Goal: Information Seeking & Learning: Find specific fact

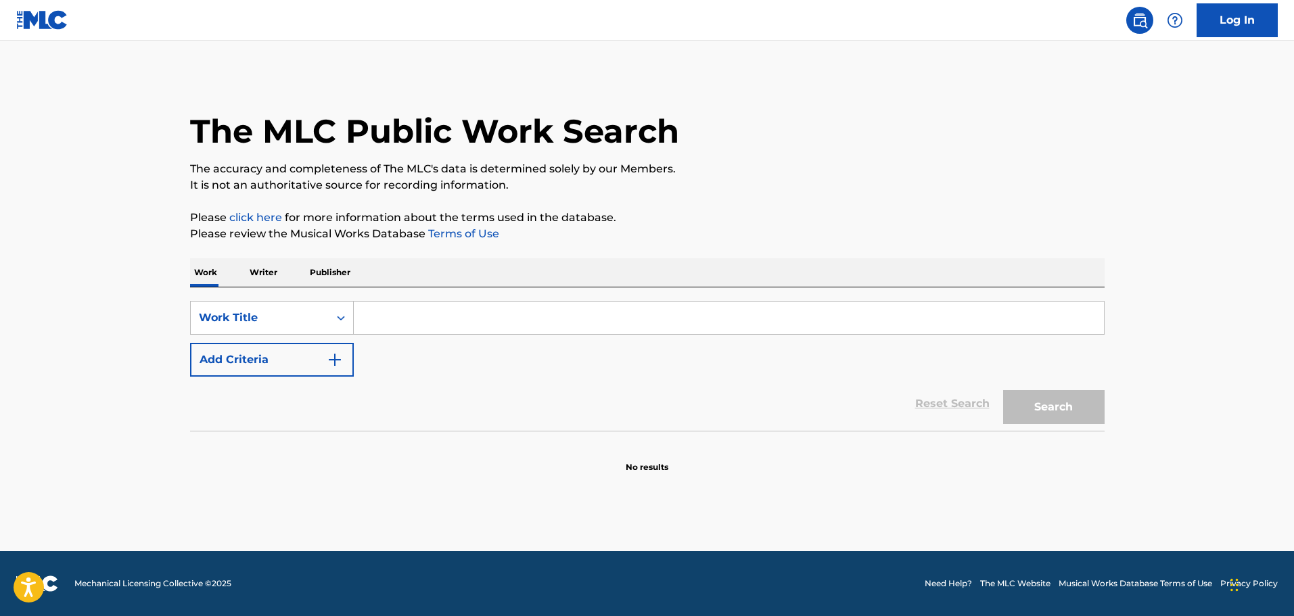
click at [790, 323] on input "Search Form" at bounding box center [729, 318] width 750 height 32
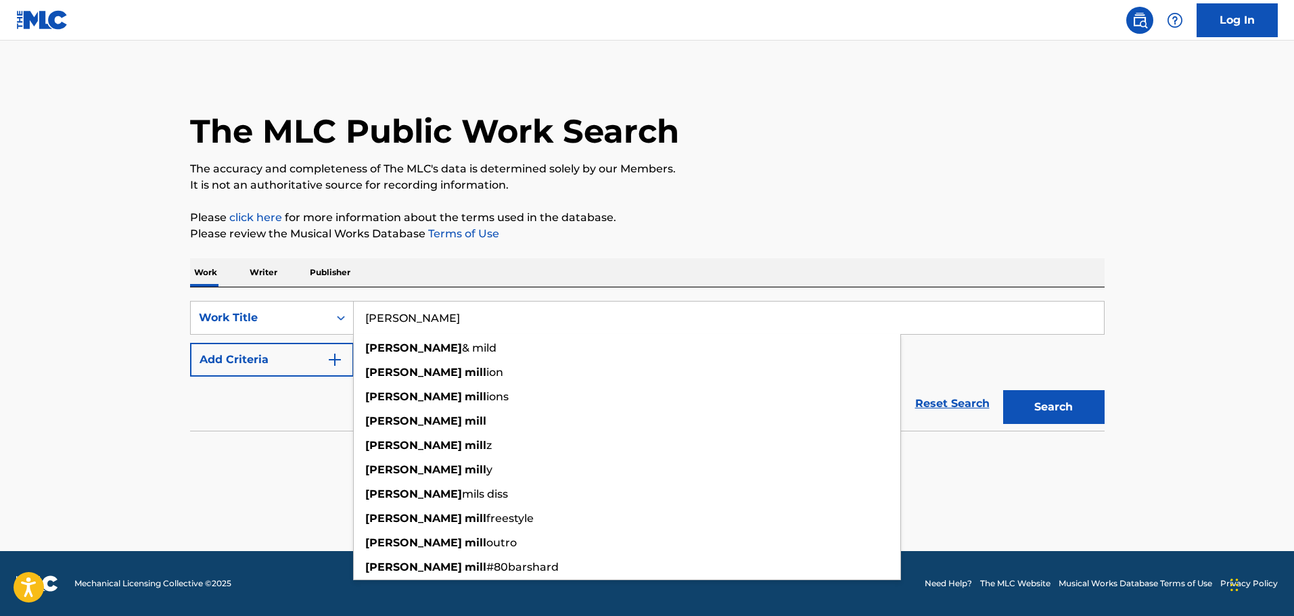
click at [1003, 390] on button "Search" at bounding box center [1053, 407] width 101 height 34
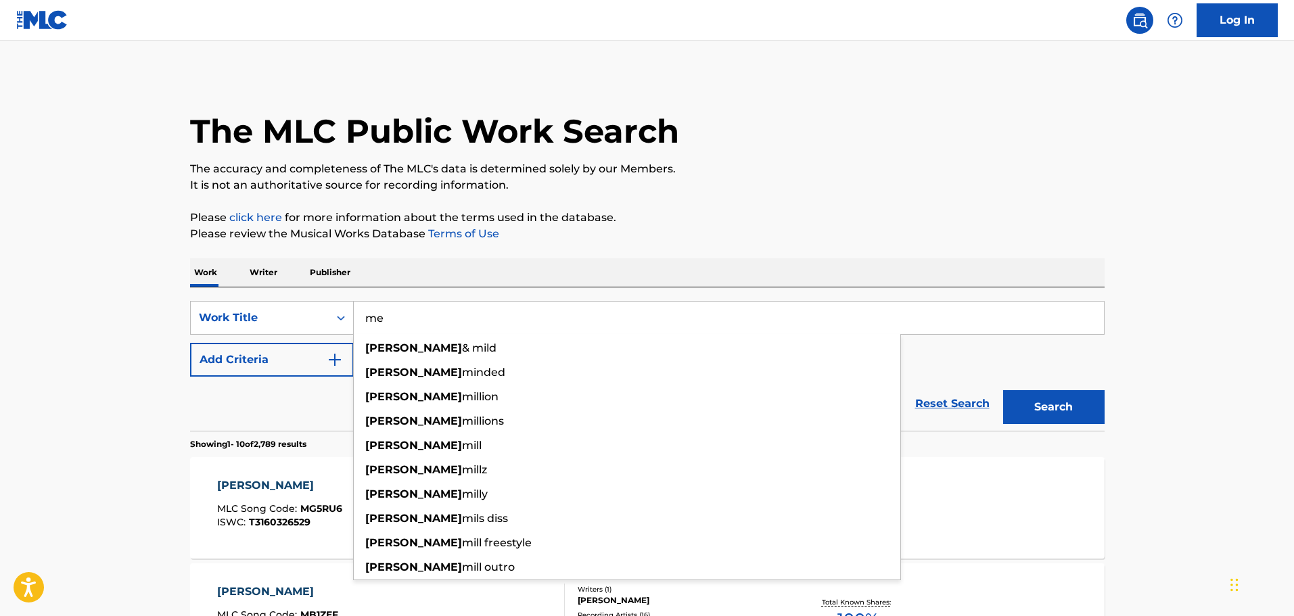
type input "m"
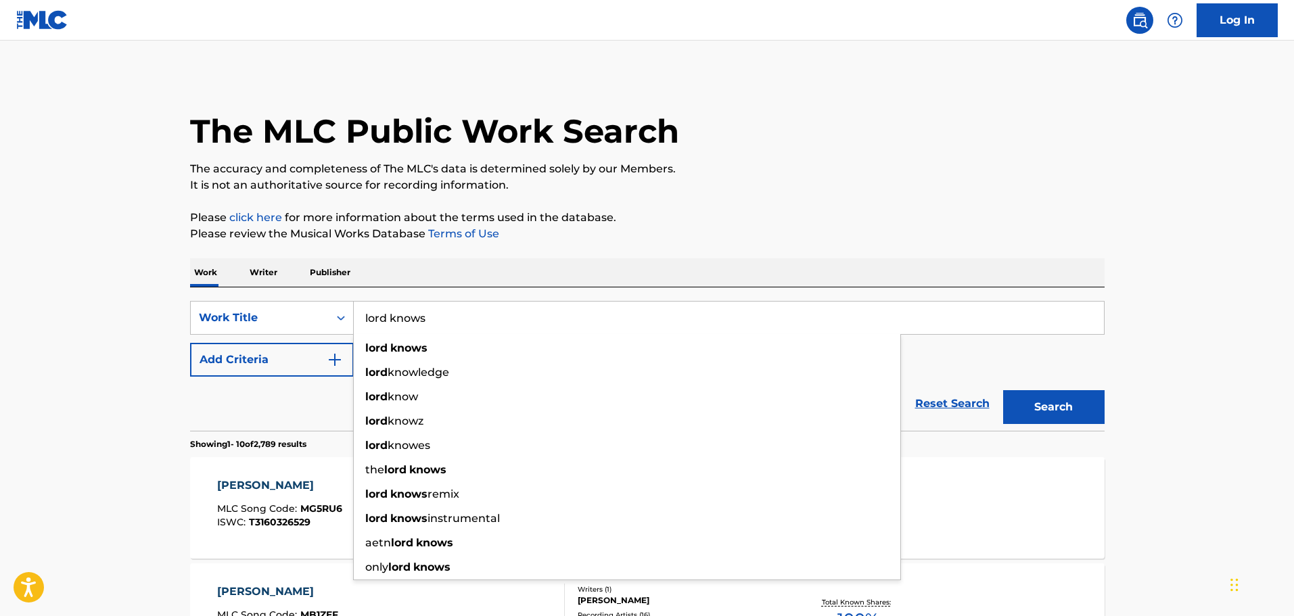
type input "lord knows"
click at [1003, 390] on button "Search" at bounding box center [1053, 407] width 101 height 34
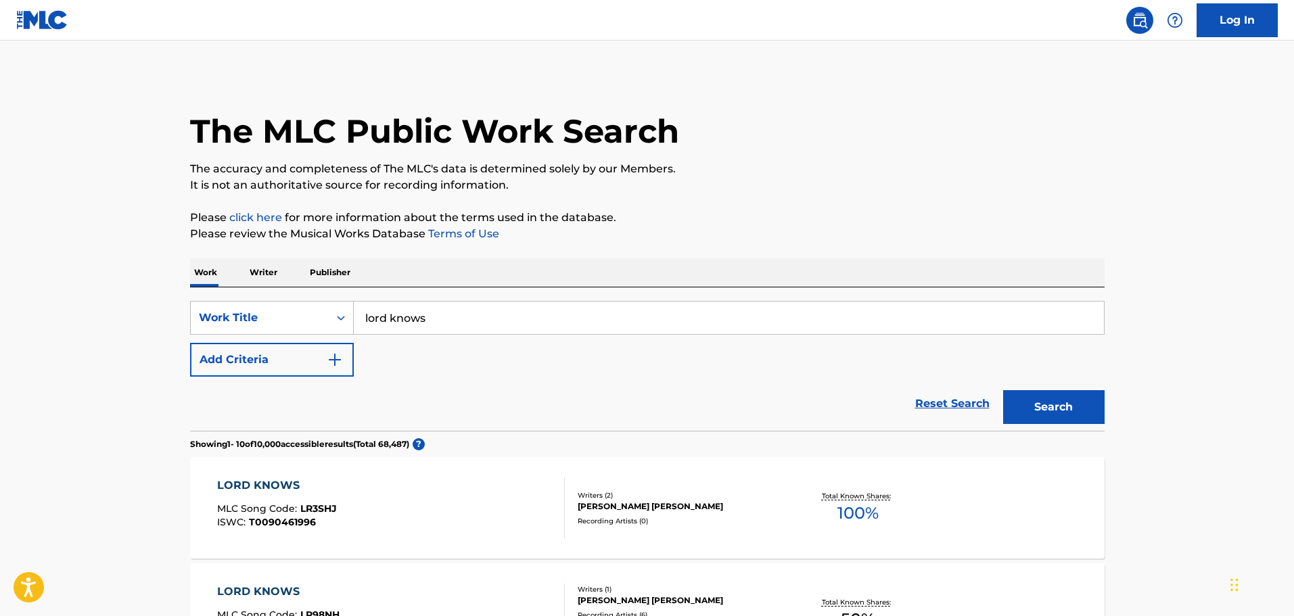
click at [247, 366] on button "Add Criteria" at bounding box center [272, 360] width 164 height 34
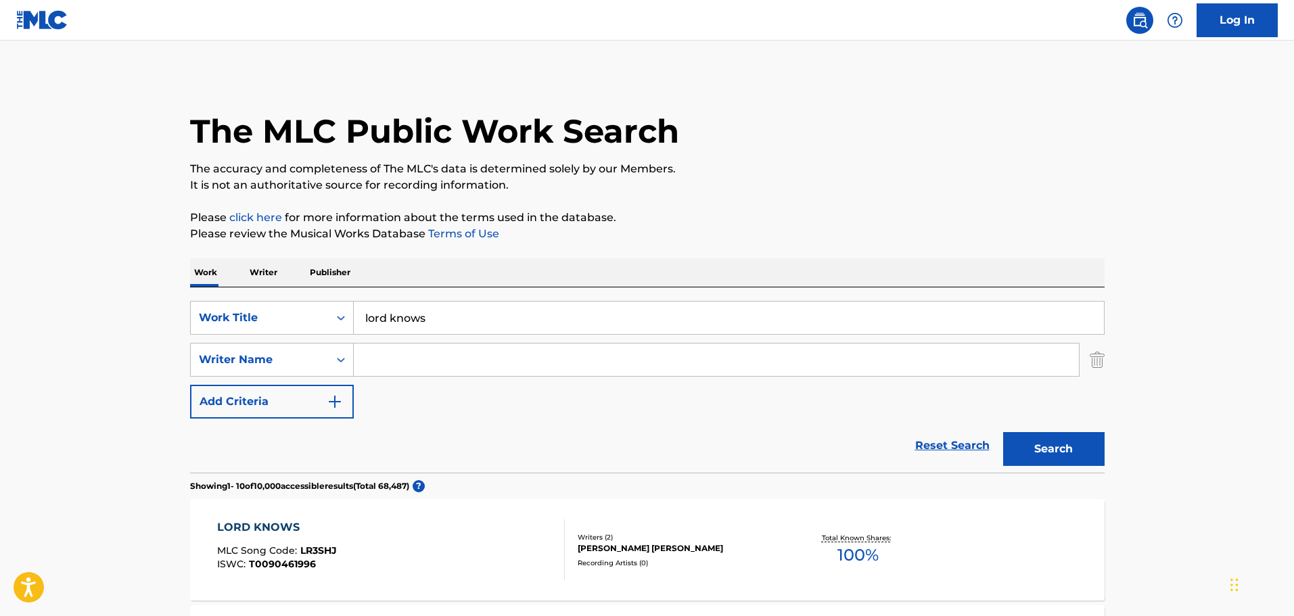
click at [367, 365] on input "Search Form" at bounding box center [716, 360] width 725 height 32
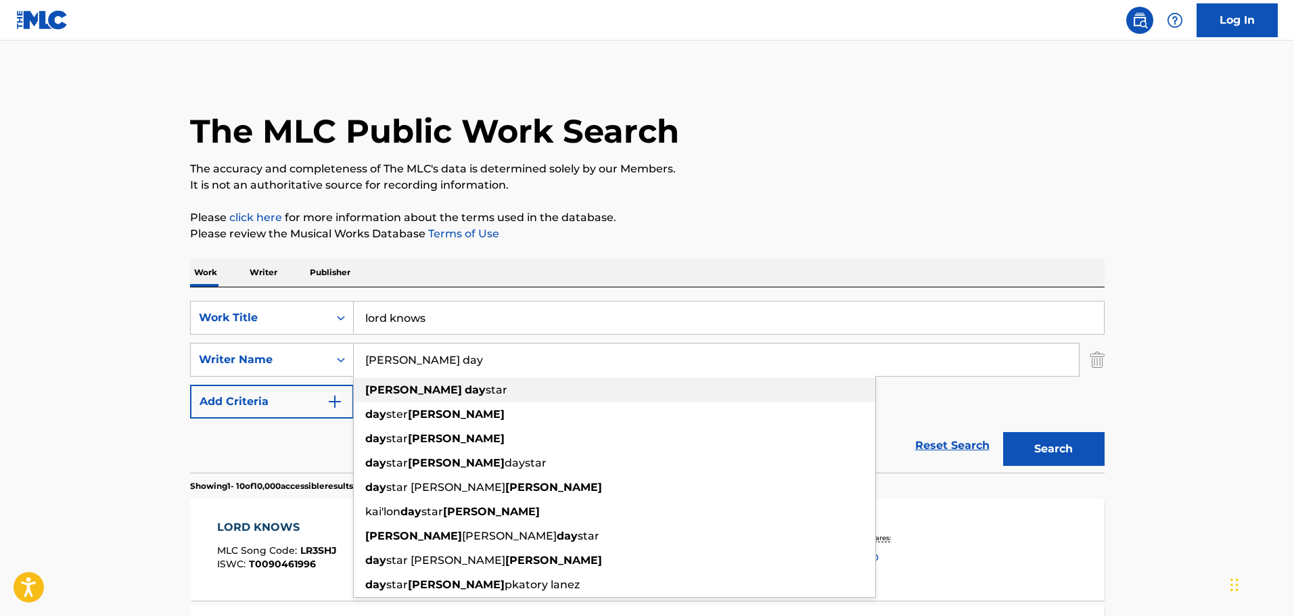
click at [402, 386] on strong "[PERSON_NAME]" at bounding box center [413, 390] width 97 height 13
type input "[PERSON_NAME] daystar"
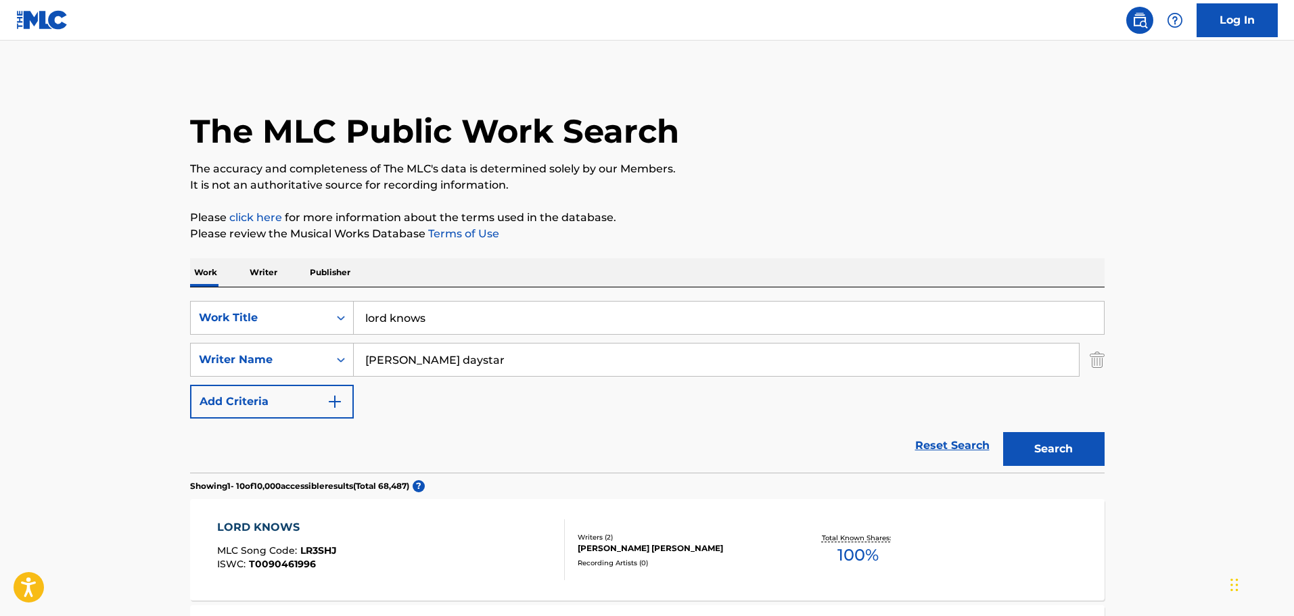
click at [1082, 452] on button "Search" at bounding box center [1053, 449] width 101 height 34
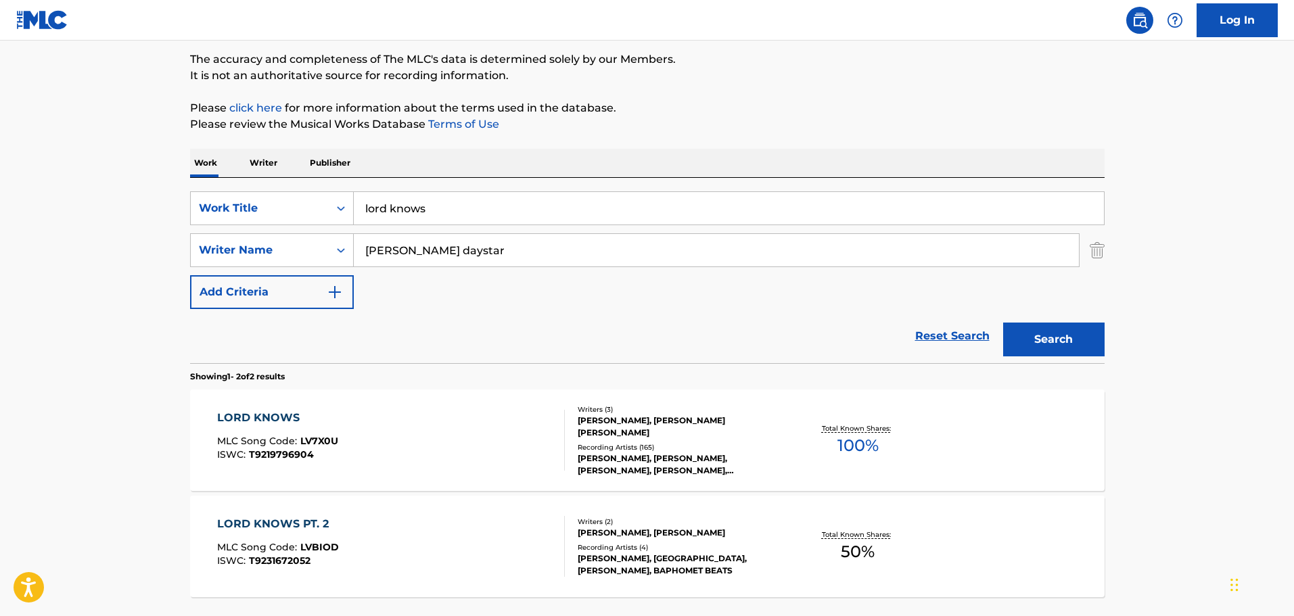
scroll to position [122, 0]
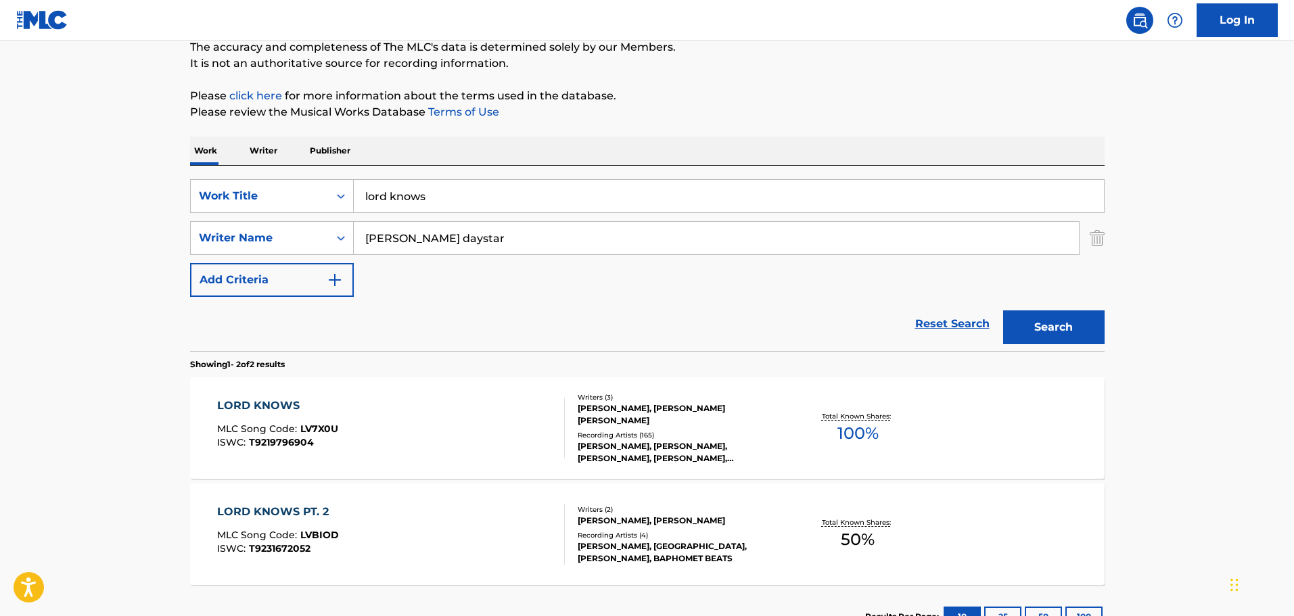
click at [782, 432] on div "Total Known Shares: 100 %" at bounding box center [858, 428] width 152 height 41
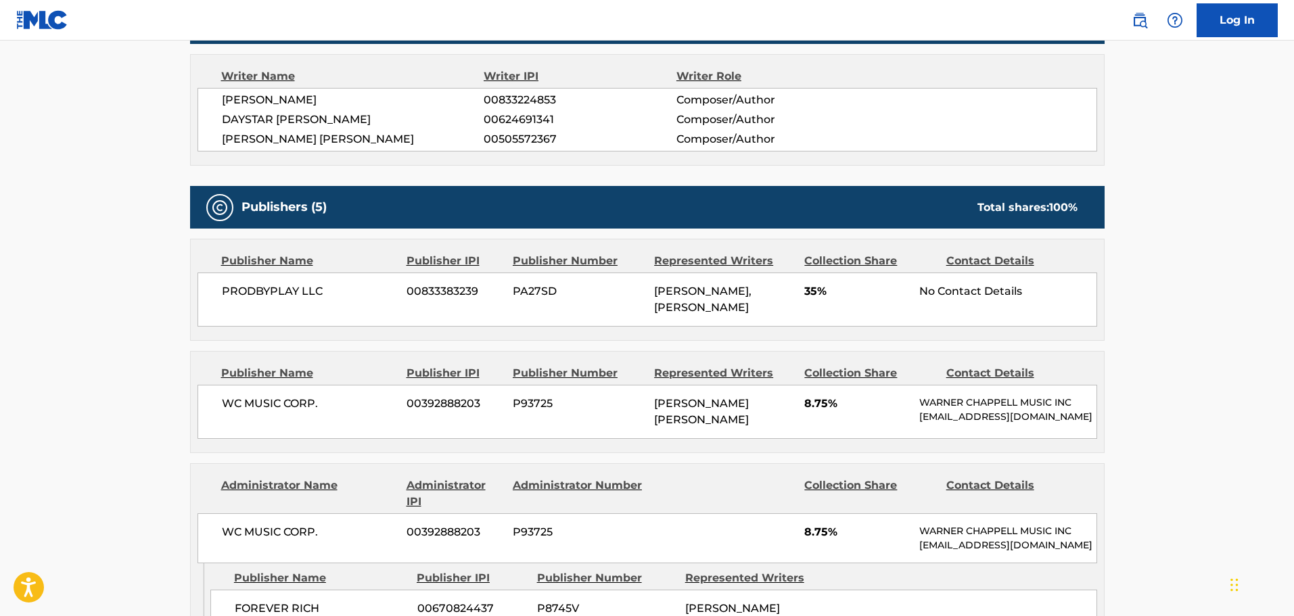
scroll to position [476, 0]
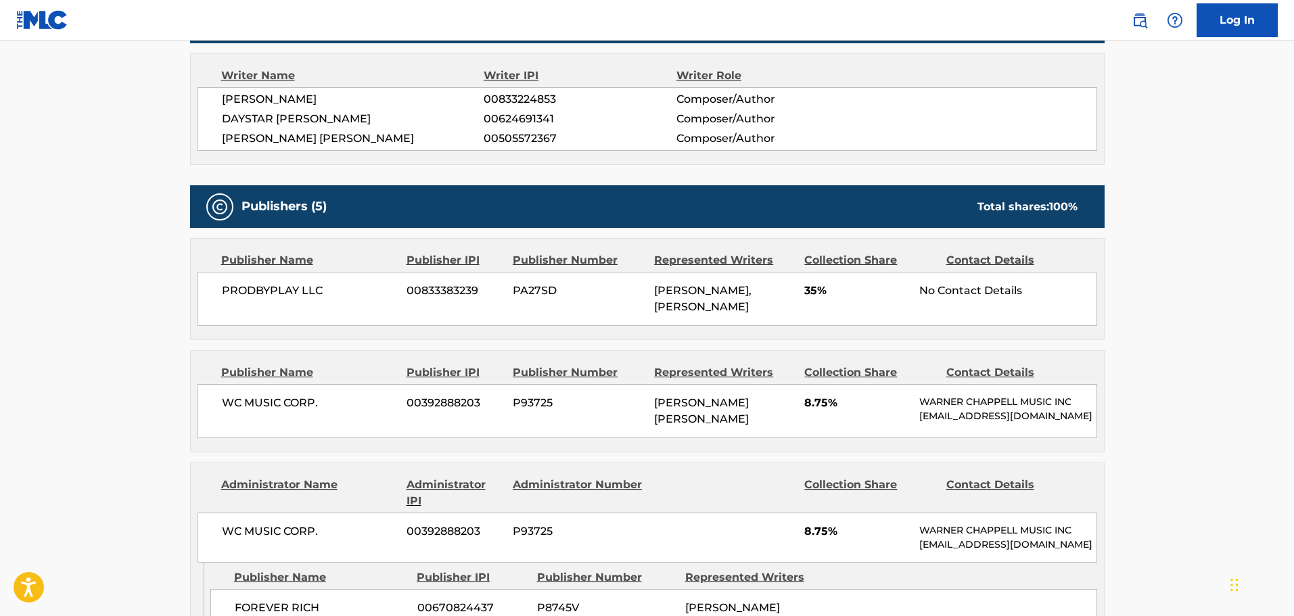
click at [1188, 409] on main "< Back to public search results Copy work link LORD KNOWS Work Detail Member Wo…" at bounding box center [647, 568] width 1294 height 2006
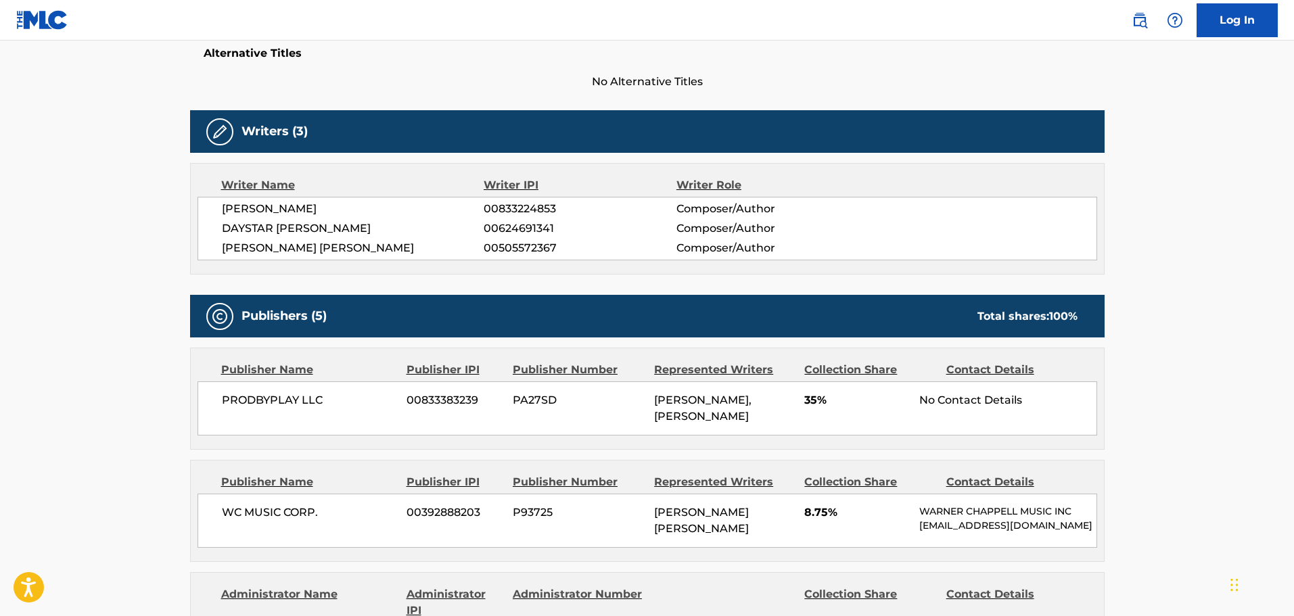
scroll to position [270, 0]
